Goal: Information Seeking & Learning: Learn about a topic

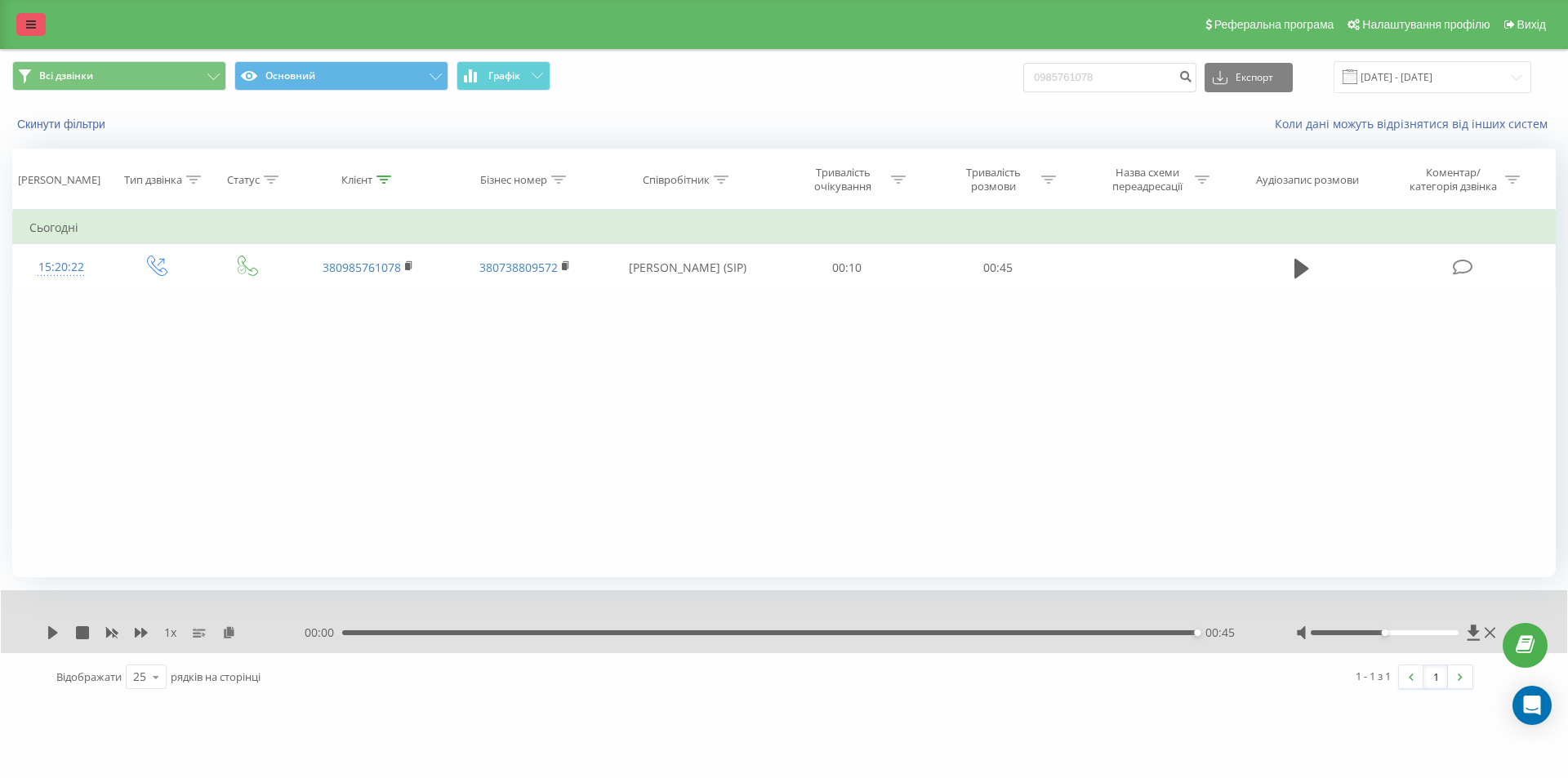
click at [25, 25] on link at bounding box center [31, 24] width 29 height 23
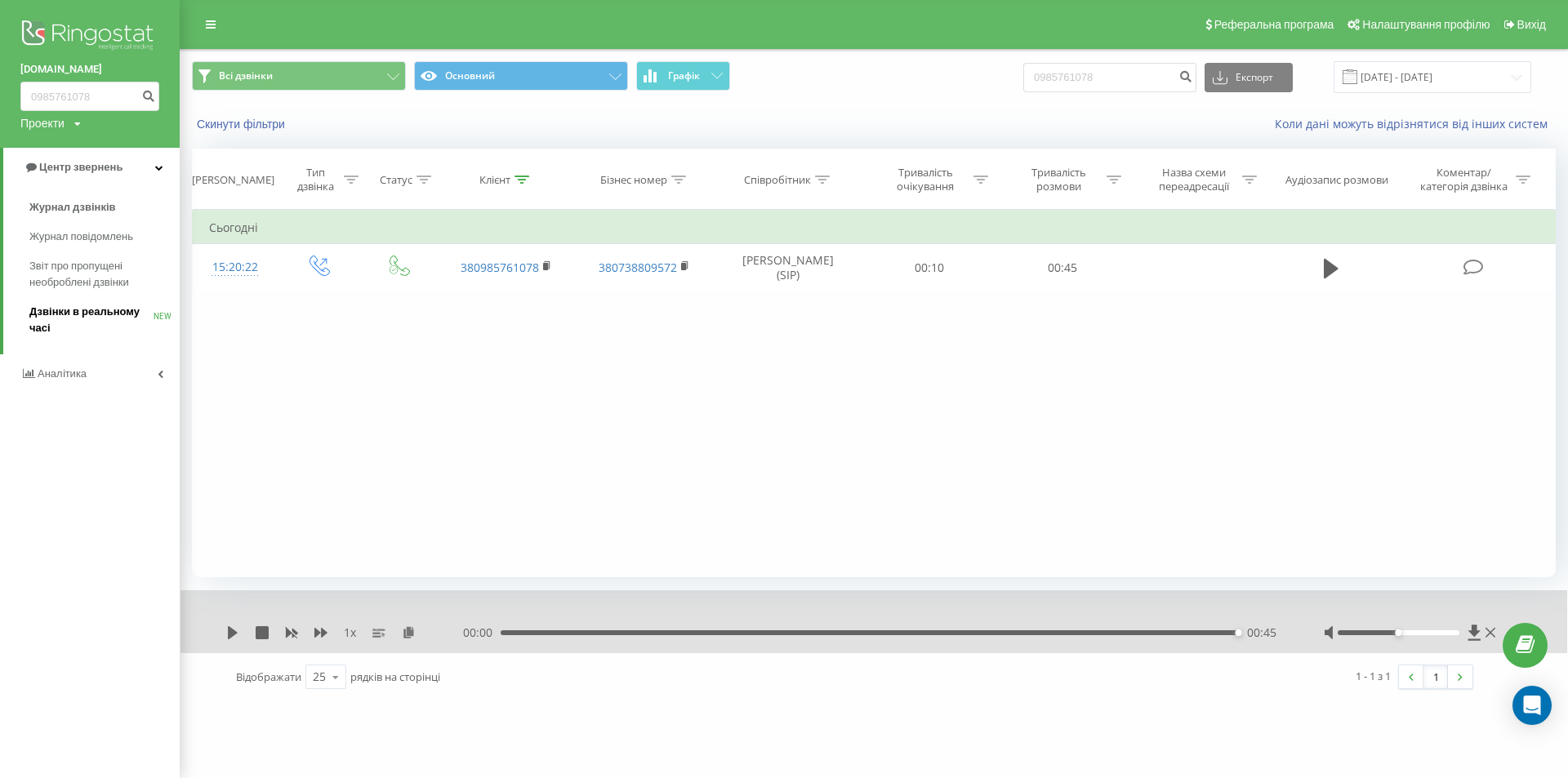
click at [56, 315] on span "Дзвінки в реальному часі" at bounding box center [91, 319] width 124 height 32
click at [47, 323] on span "Дзвінки в реальному часі" at bounding box center [91, 319] width 124 height 32
click at [43, 314] on span "Дзвінки в реальному часі" at bounding box center [91, 319] width 124 height 32
click at [80, 377] on link "Аналiтика" at bounding box center [89, 358] width 180 height 40
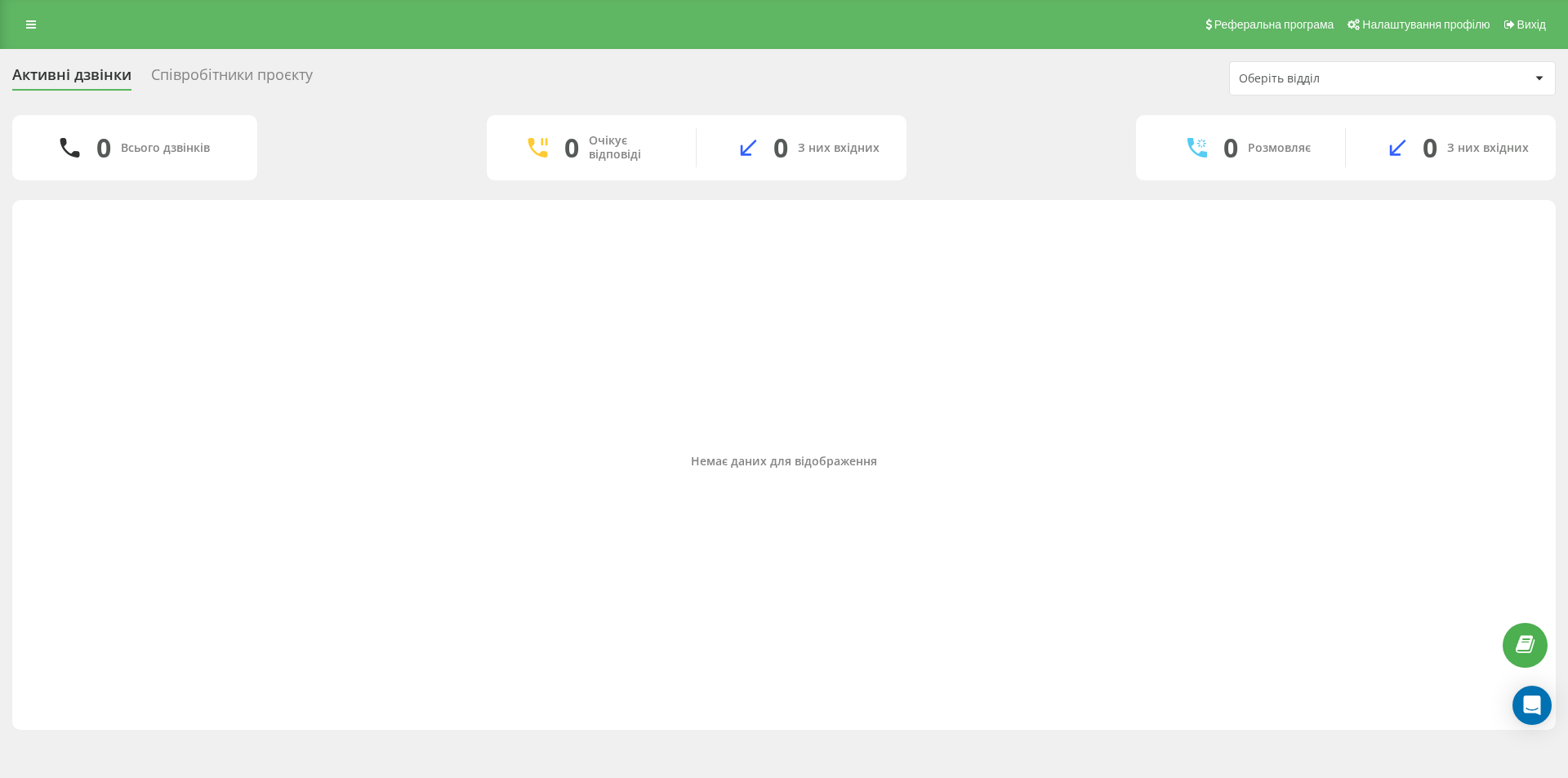
click at [172, 81] on div "Співробітники проєкту" at bounding box center [231, 78] width 161 height 25
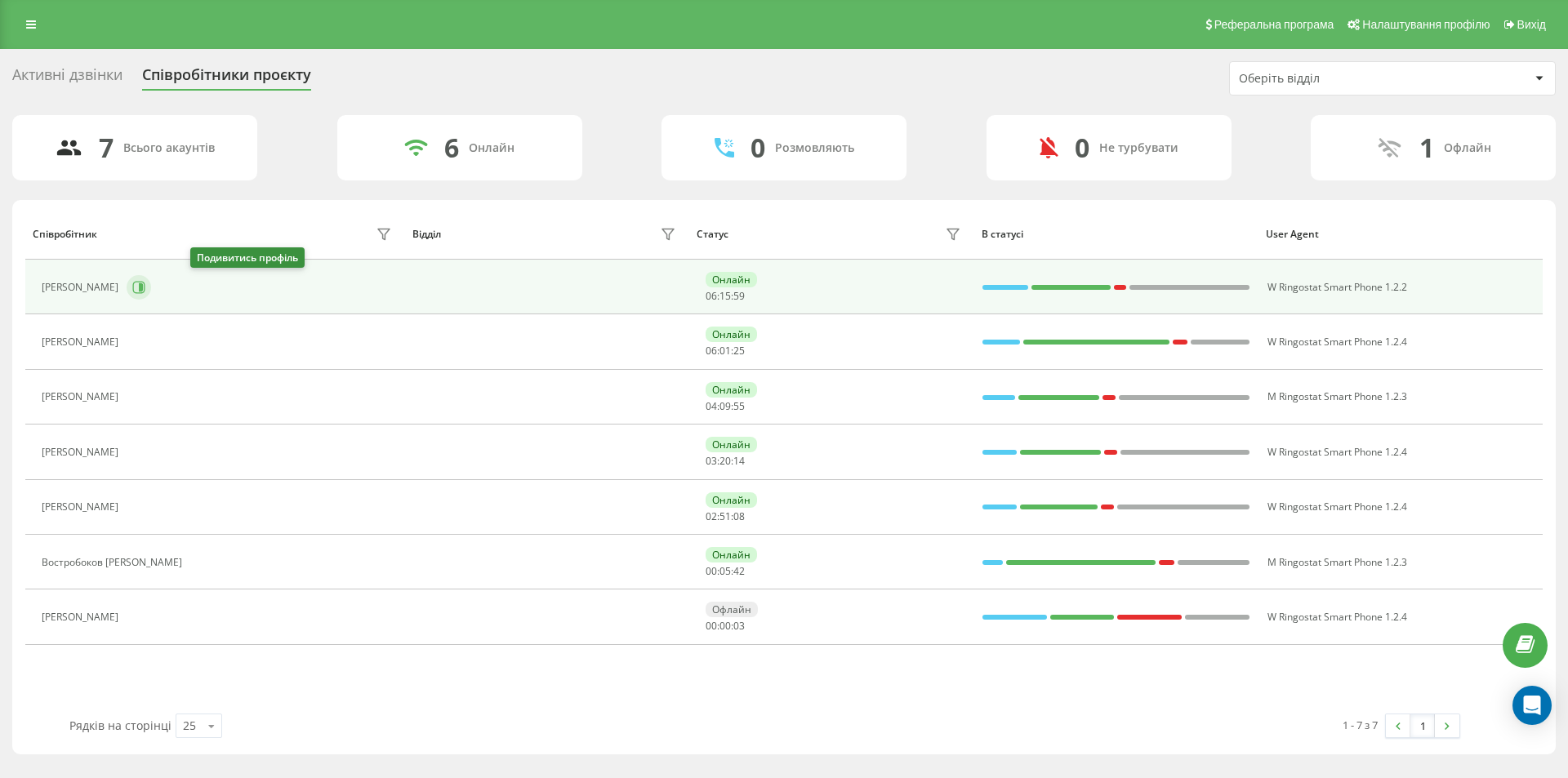
click at [143, 290] on icon at bounding box center [141, 287] width 4 height 8
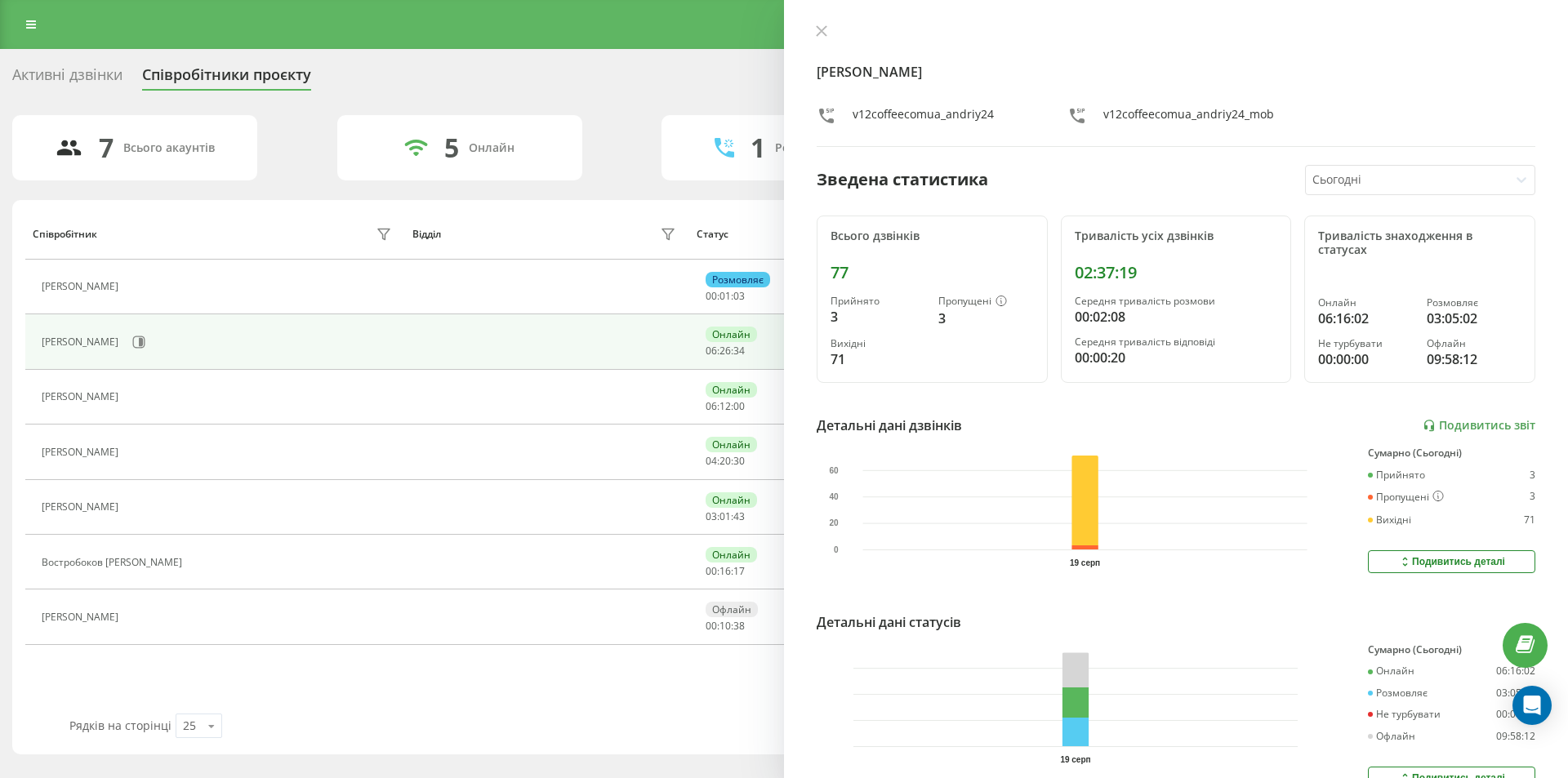
drag, startPoint x: 825, startPoint y: 38, endPoint x: 554, endPoint y: 12, distance: 272.2
click at [825, 38] on button at bounding box center [821, 32] width 21 height 16
